Goal: Task Accomplishment & Management: Manage account settings

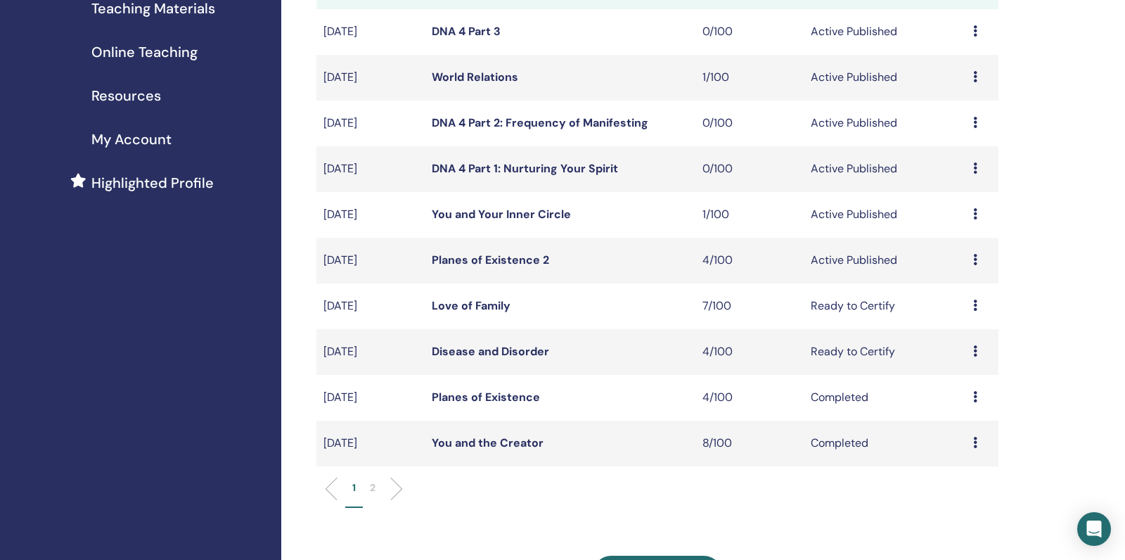
scroll to position [230, 0]
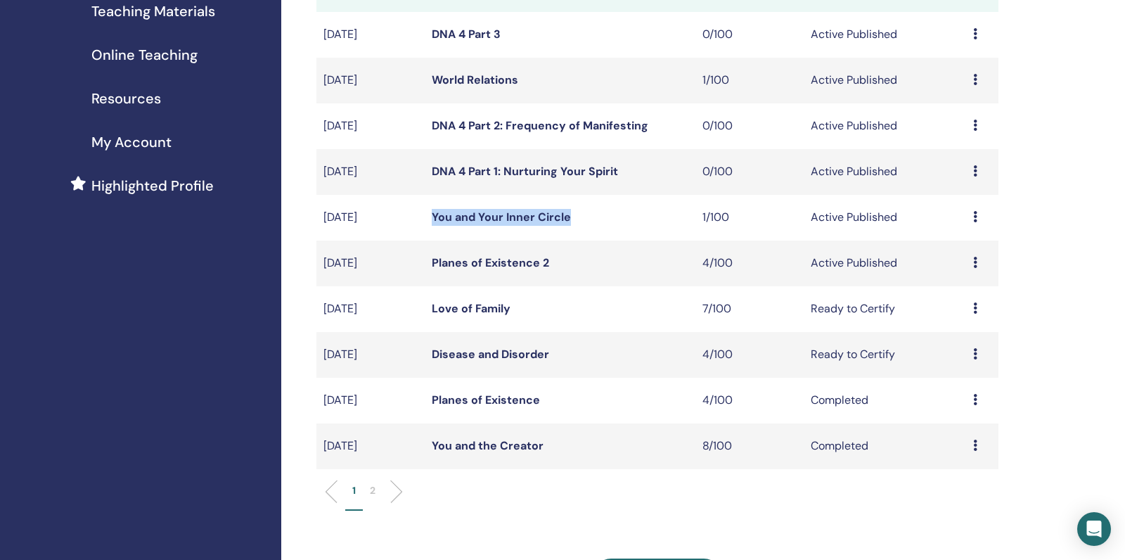
drag, startPoint x: 587, startPoint y: 234, endPoint x: 433, endPoint y: 235, distance: 154.0
click at [433, 235] on td "You and Your Inner Circle" at bounding box center [560, 218] width 271 height 46
copy link "You and Your Inner Circle"
click at [567, 286] on td "Planes of Existence 2" at bounding box center [560, 263] width 271 height 46
click at [520, 270] on link "Planes of Existence 2" at bounding box center [490, 262] width 117 height 15
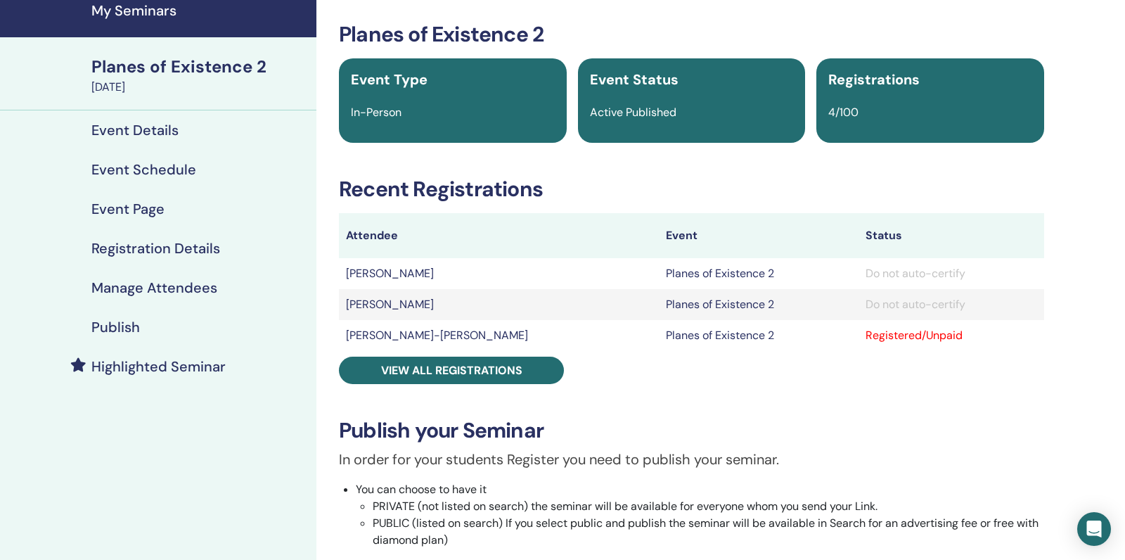
scroll to position [58, 0]
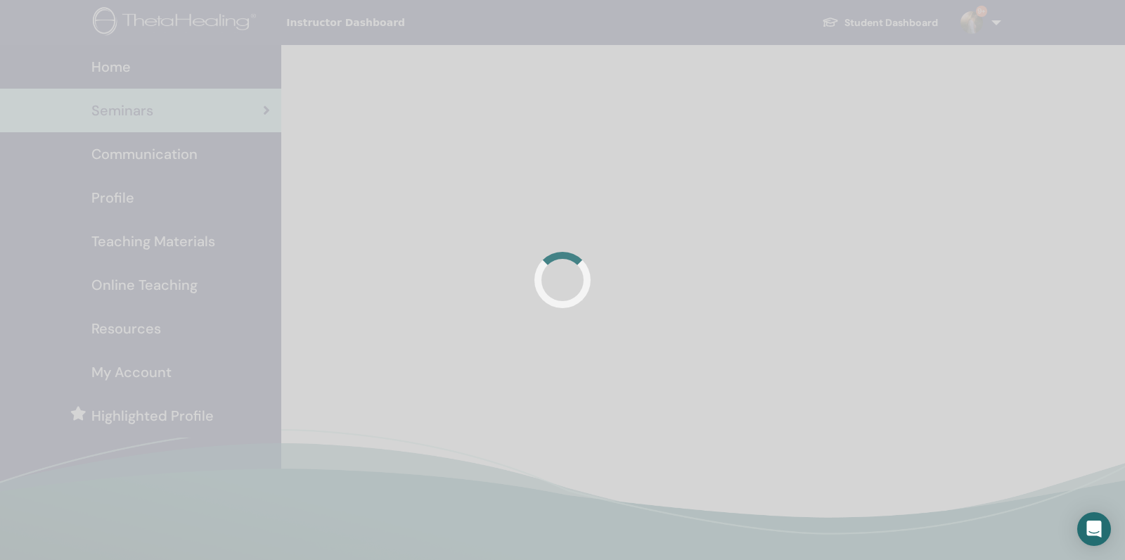
scroll to position [230, 0]
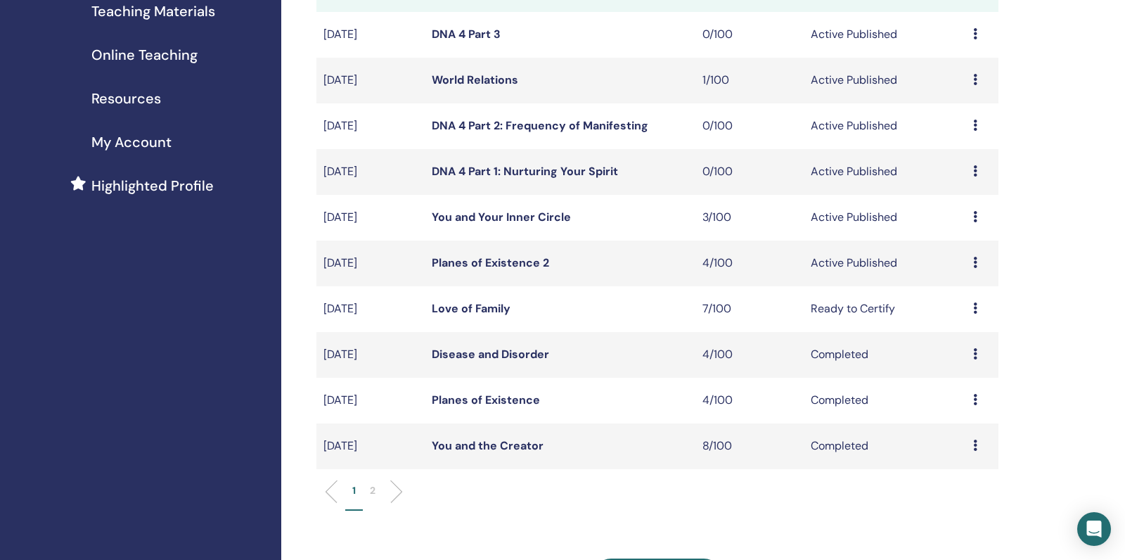
click at [528, 224] on link "You and Your Inner Circle" at bounding box center [501, 217] width 139 height 15
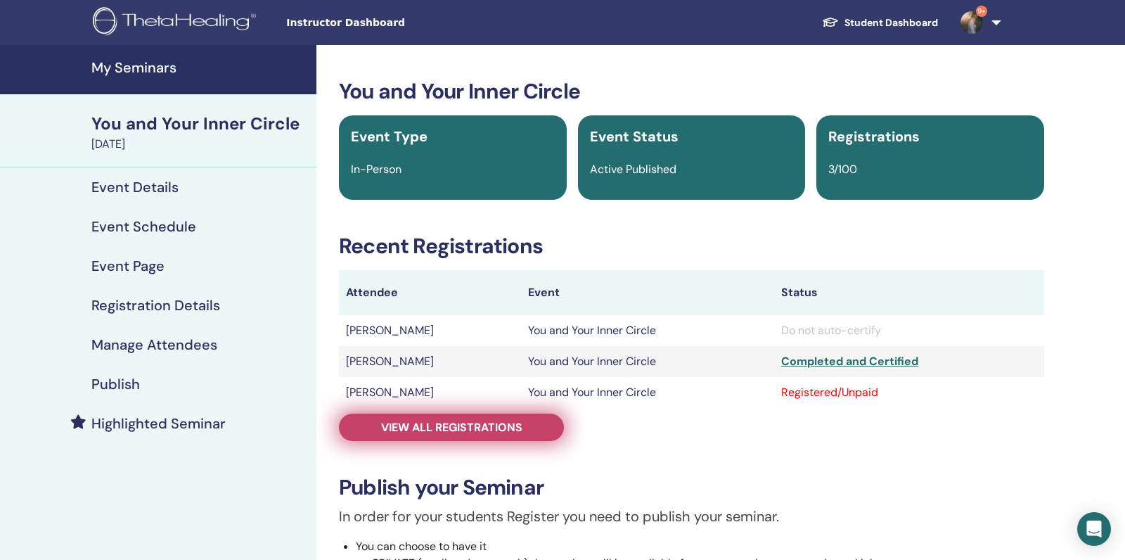
click at [506, 427] on span "View all registrations" at bounding box center [451, 427] width 141 height 15
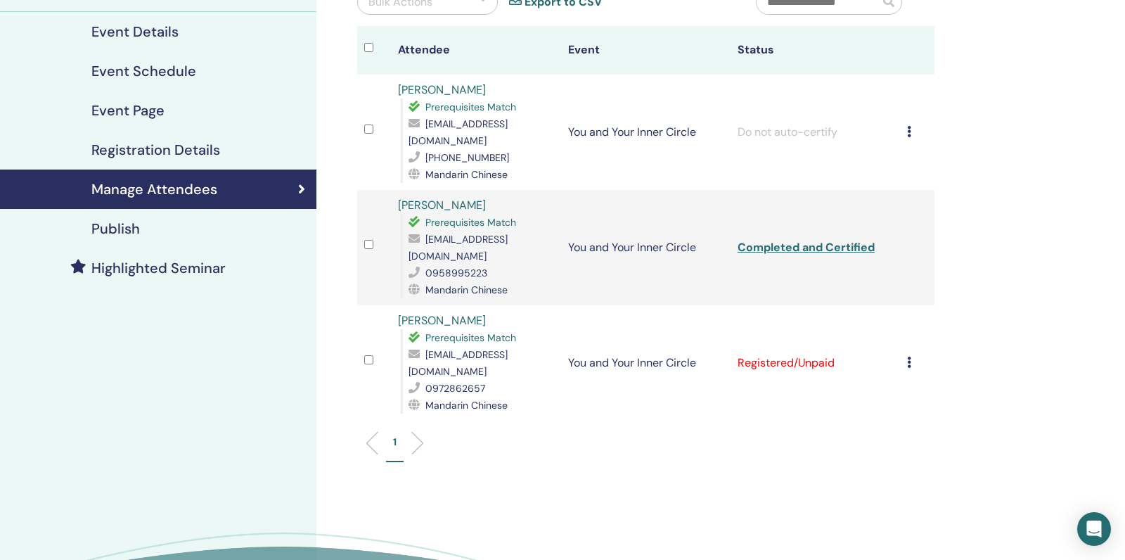
scroll to position [148, 0]
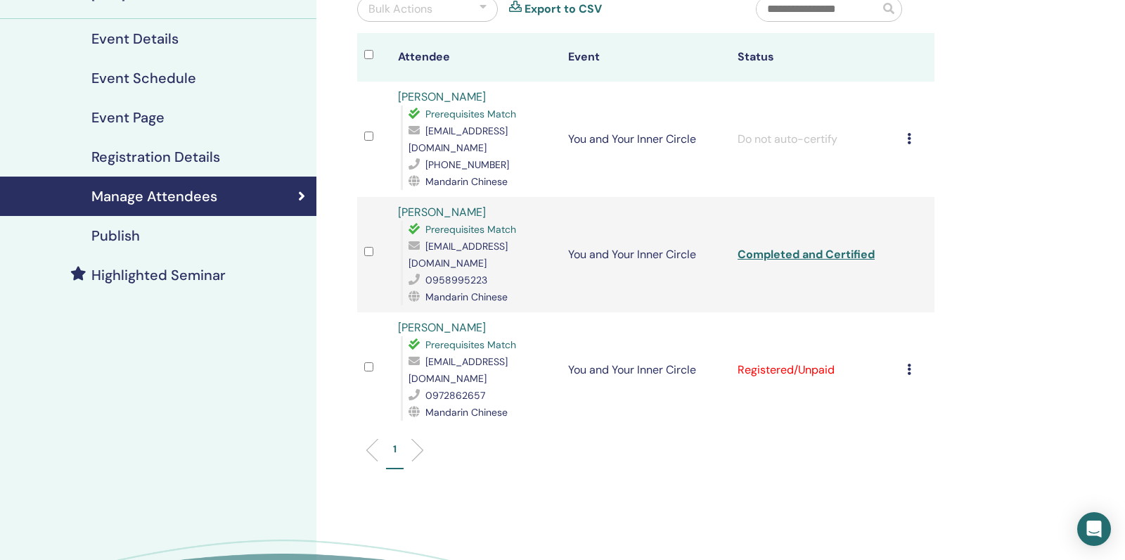
click at [456, 205] on link "YuShan Chung" at bounding box center [442, 212] width 88 height 15
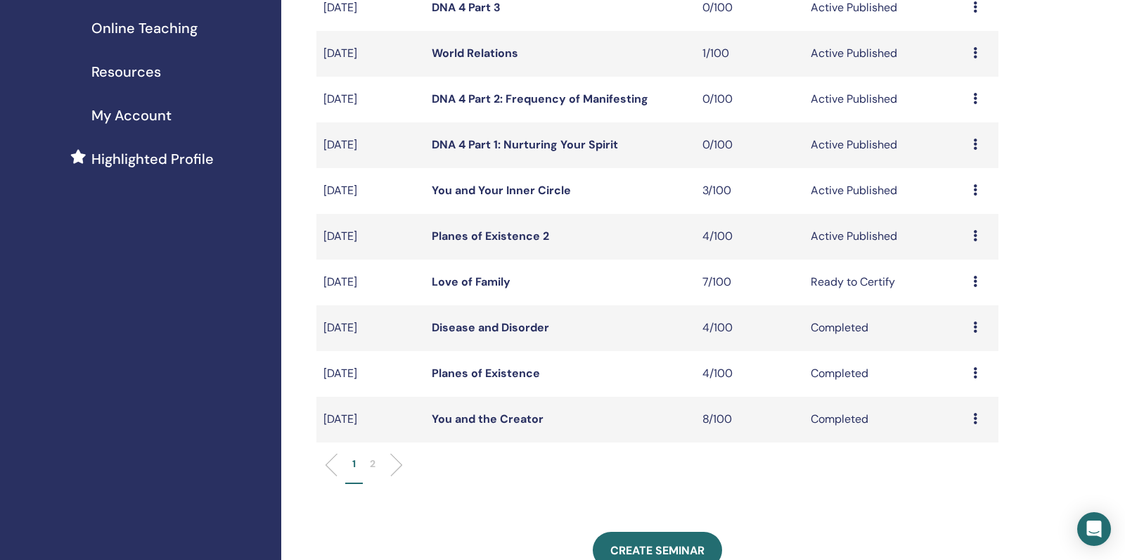
scroll to position [249, 0]
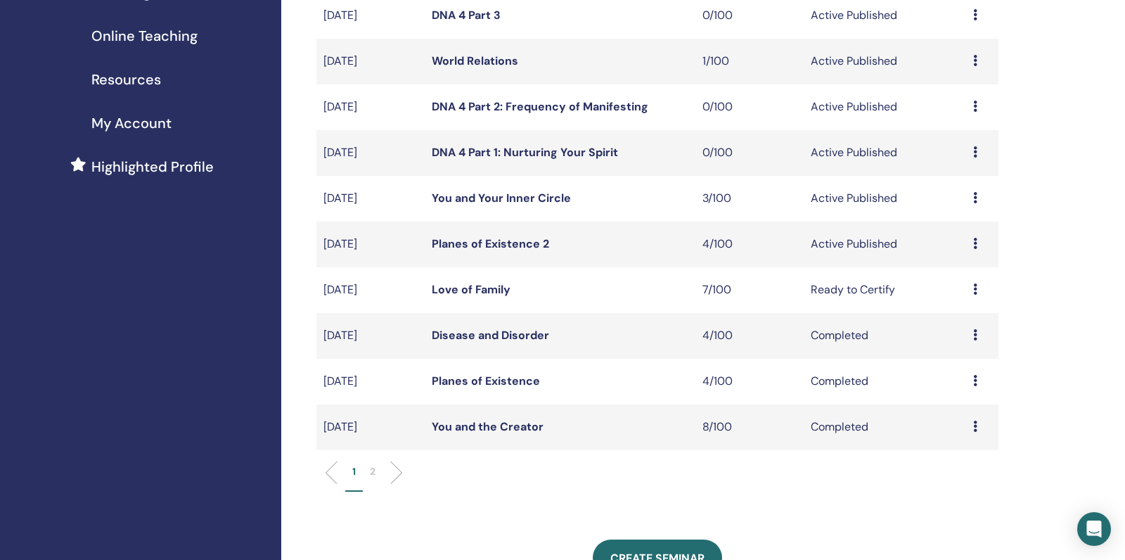
click at [529, 251] on link "Planes of Existence 2" at bounding box center [490, 243] width 117 height 15
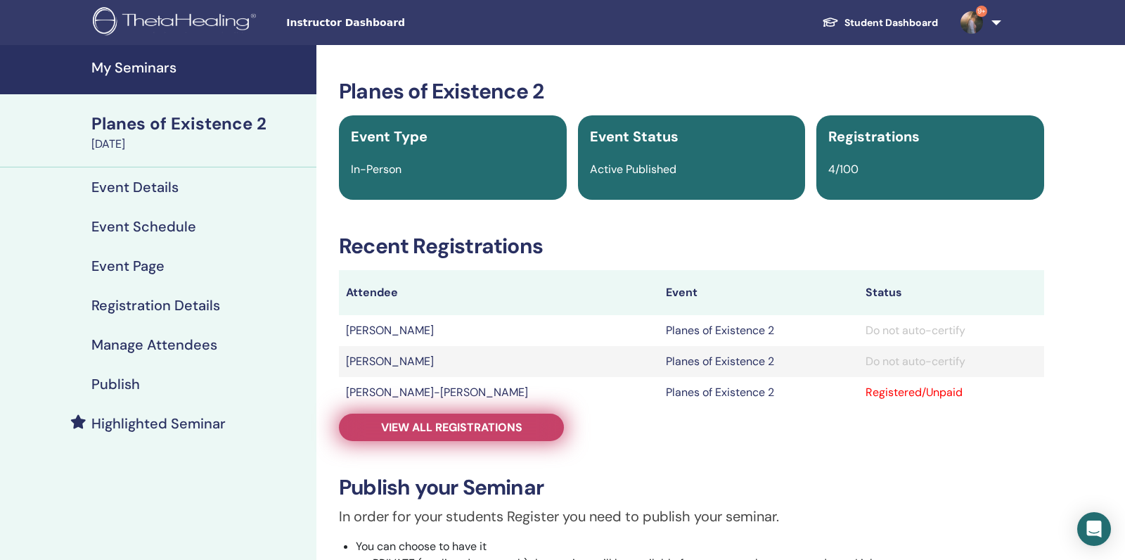
click at [489, 414] on link "View all registrations" at bounding box center [451, 426] width 225 height 27
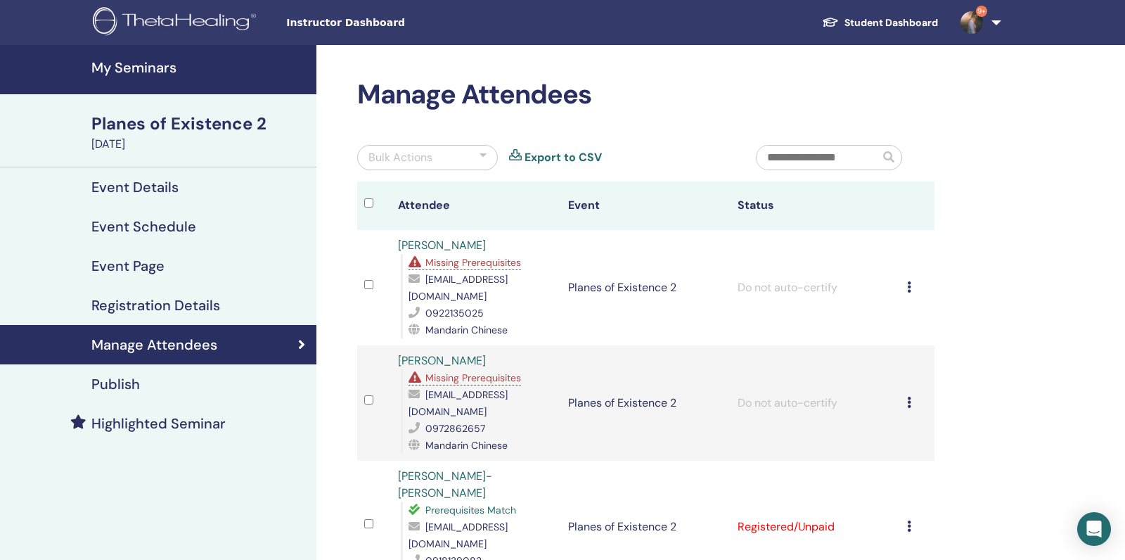
click at [458, 266] on span "Missing Prerequisites" at bounding box center [473, 262] width 96 height 13
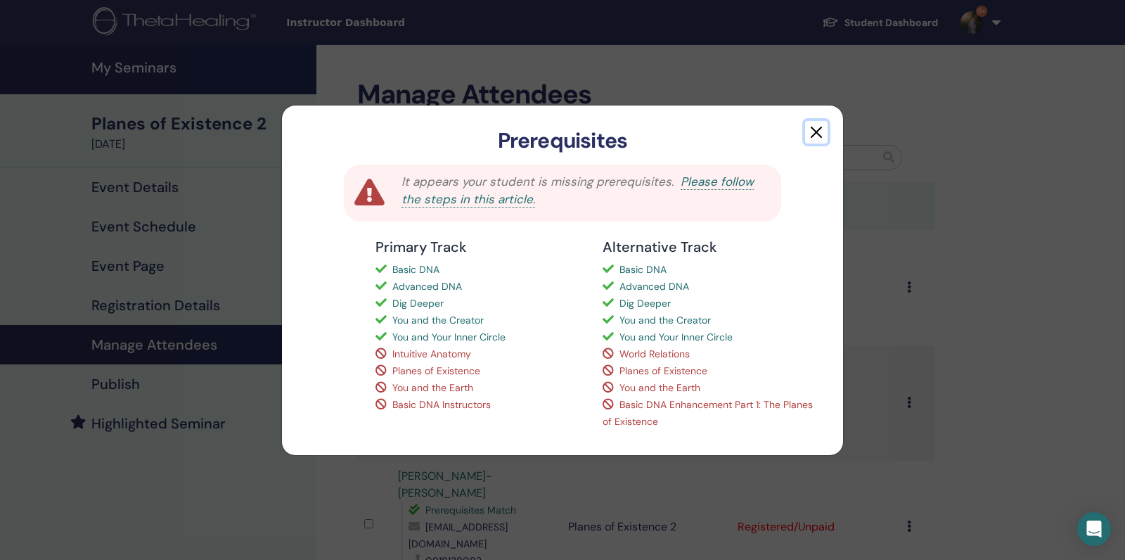
click at [819, 131] on button "button" at bounding box center [816, 132] width 23 height 23
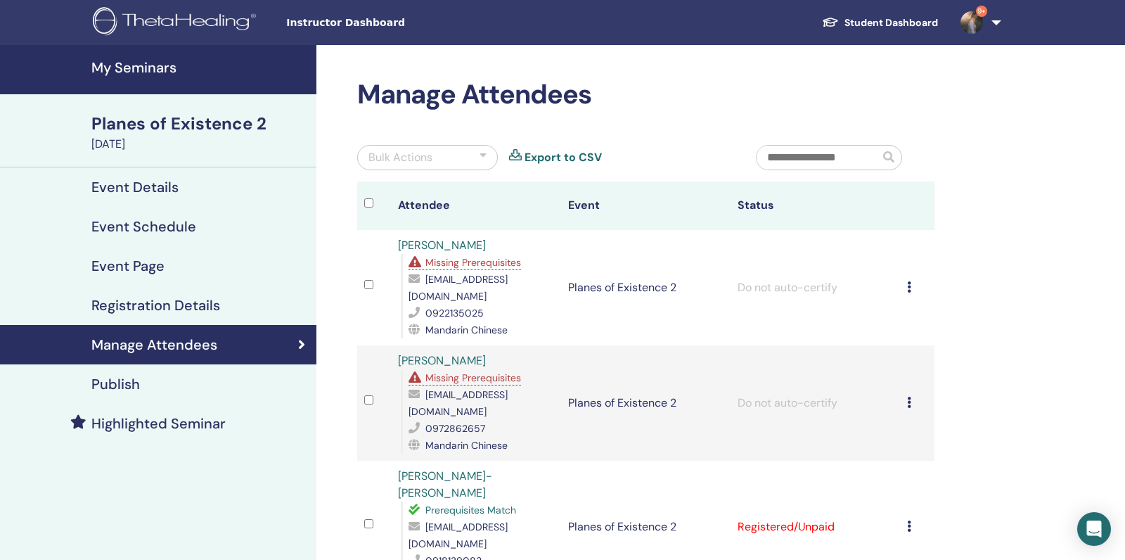
click at [153, 80] on link "My Seminars" at bounding box center [158, 69] width 316 height 49
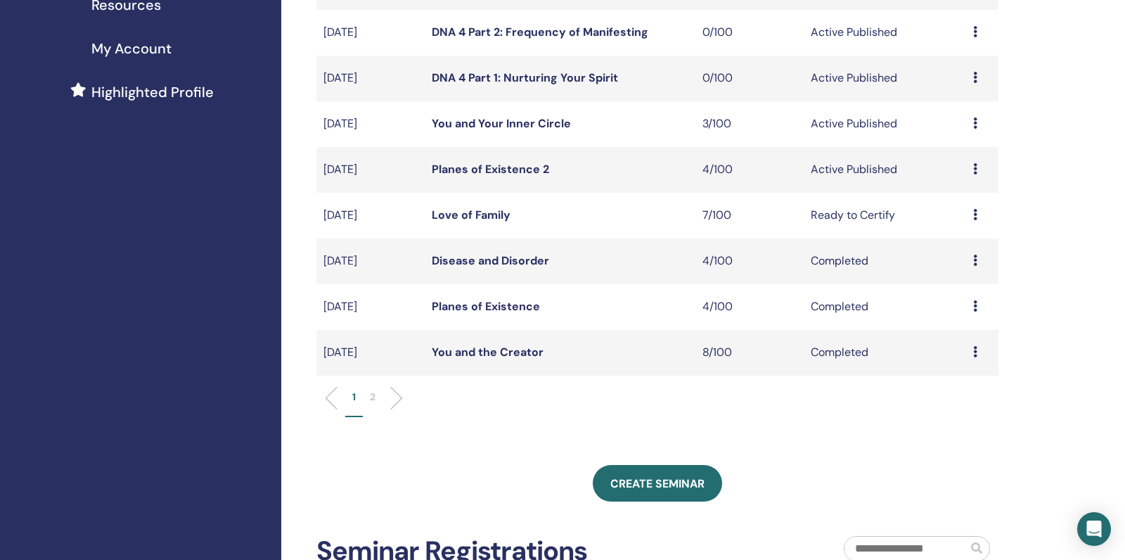
scroll to position [319, 0]
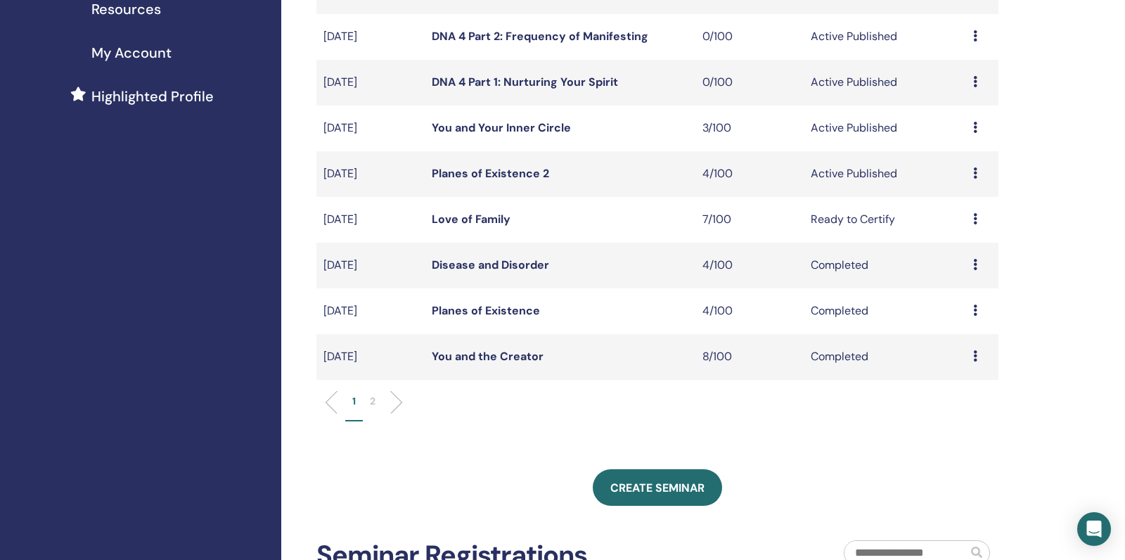
click at [507, 181] on link "Planes of Existence 2" at bounding box center [490, 173] width 117 height 15
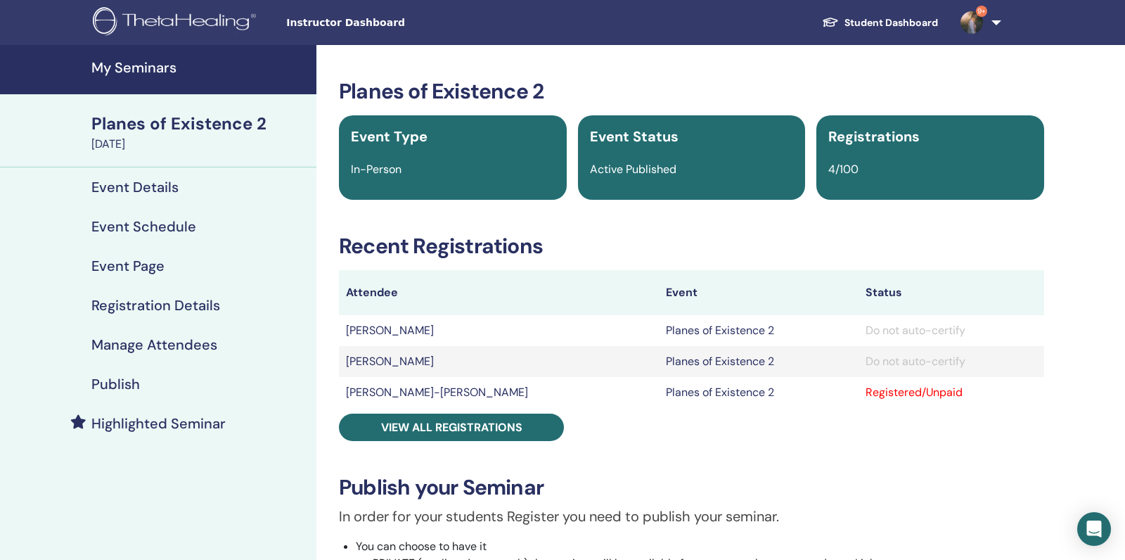
scroll to position [1, 0]
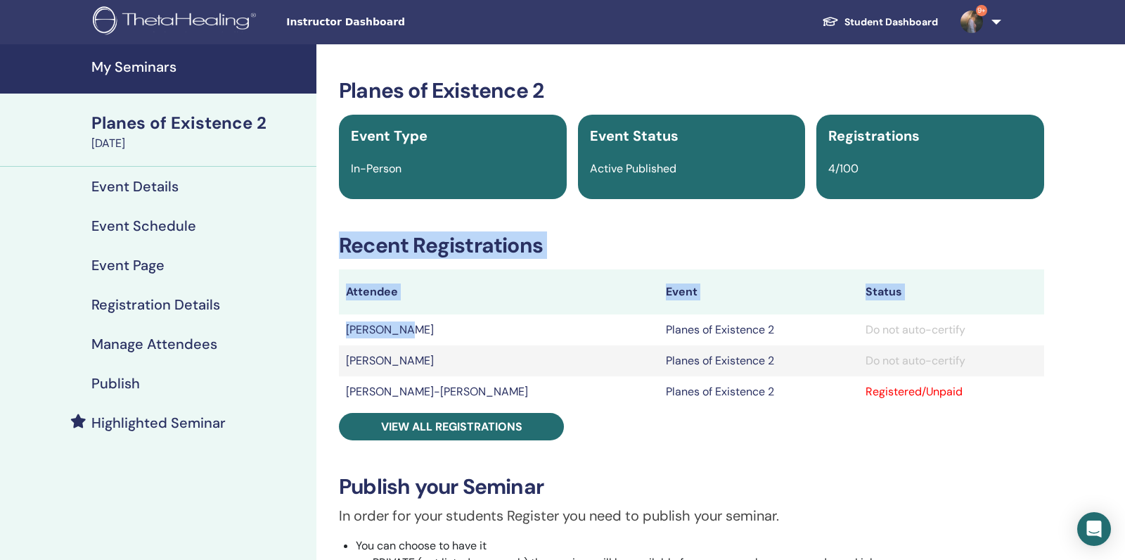
drag, startPoint x: 423, startPoint y: 333, endPoint x: 337, endPoint y: 333, distance: 85.8
click at [337, 333] on div "Planes of Existence 2 Event Type In-Person Event Status Active Published Regist…" at bounding box center [691, 505] width 733 height 855
click at [335, 333] on div "Planes of Existence 2 Event Type In-Person Event Status Active Published Regist…" at bounding box center [691, 505] width 733 height 855
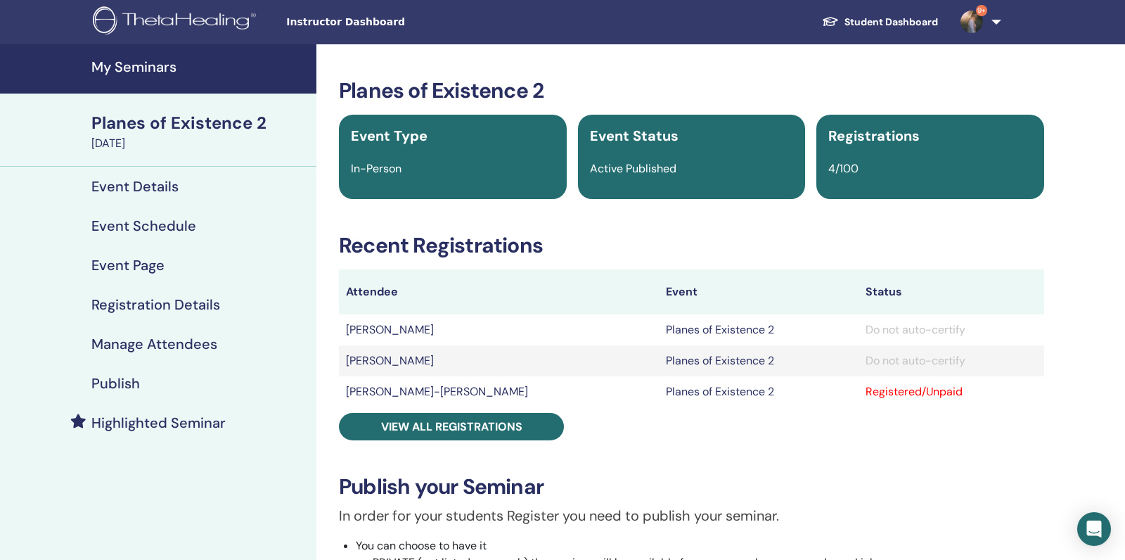
click at [367, 326] on td "[PERSON_NAME]" at bounding box center [499, 329] width 320 height 31
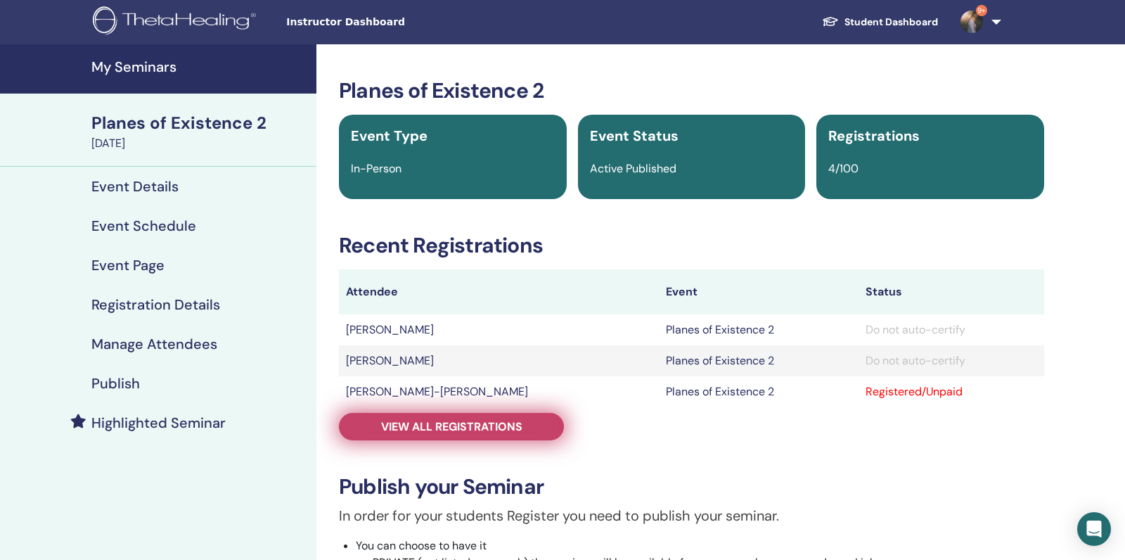
click at [418, 420] on span "View all registrations" at bounding box center [451, 426] width 141 height 15
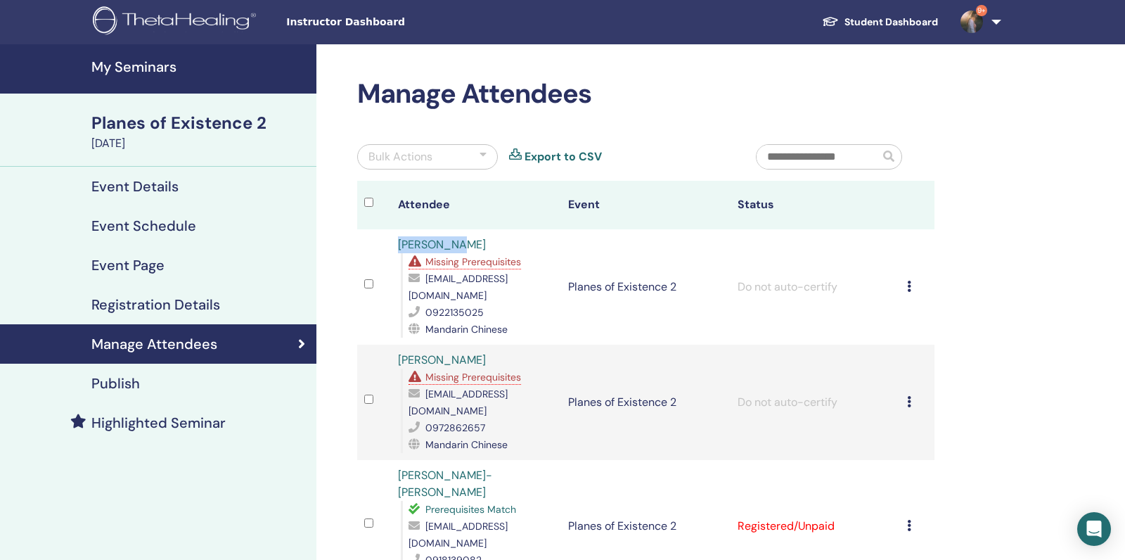
drag, startPoint x: 470, startPoint y: 243, endPoint x: 394, endPoint y: 248, distance: 76.1
click at [394, 248] on td "[PERSON_NAME] LU Missing Prerequisites [EMAIL_ADDRESS][DOMAIN_NAME] 0922135025 …" at bounding box center [475, 286] width 169 height 115
copy link "[PERSON_NAME]"
drag, startPoint x: 553, startPoint y: 276, endPoint x: 425, endPoint y: 280, distance: 127.3
click at [425, 280] on div "[EMAIL_ADDRESS][DOMAIN_NAME]" at bounding box center [481, 287] width 145 height 34
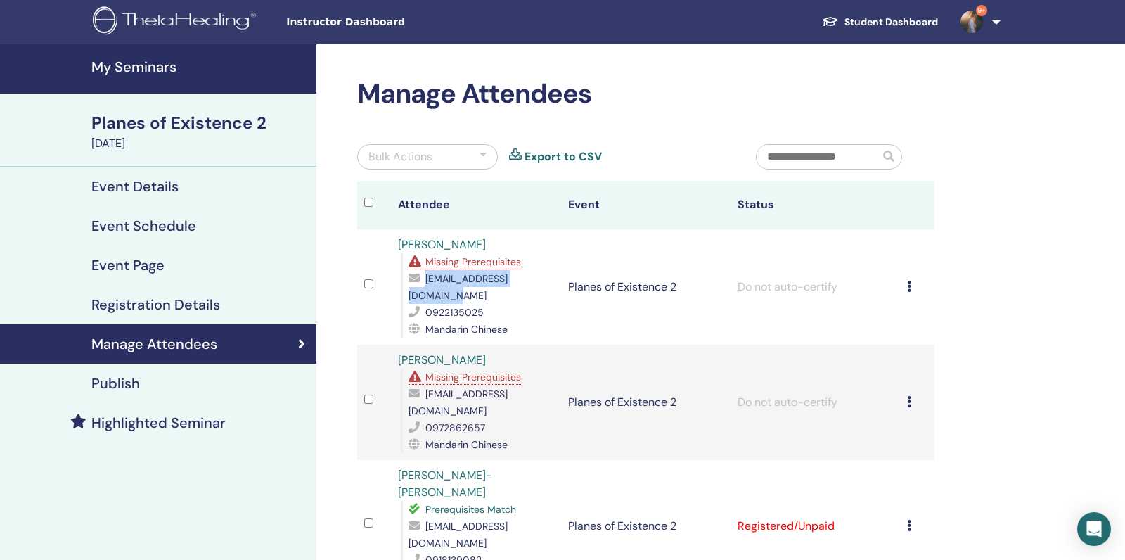
copy span "[EMAIL_ADDRESS][DOMAIN_NAME]"
drag, startPoint x: 513, startPoint y: 290, endPoint x: 420, endPoint y: 295, distance: 92.2
click at [420, 304] on div "0922135025" at bounding box center [481, 312] width 145 height 17
copy div "0922135025"
click at [150, 63] on h4 "My Seminars" at bounding box center [199, 66] width 217 height 17
